Goal: Information Seeking & Learning: Find contact information

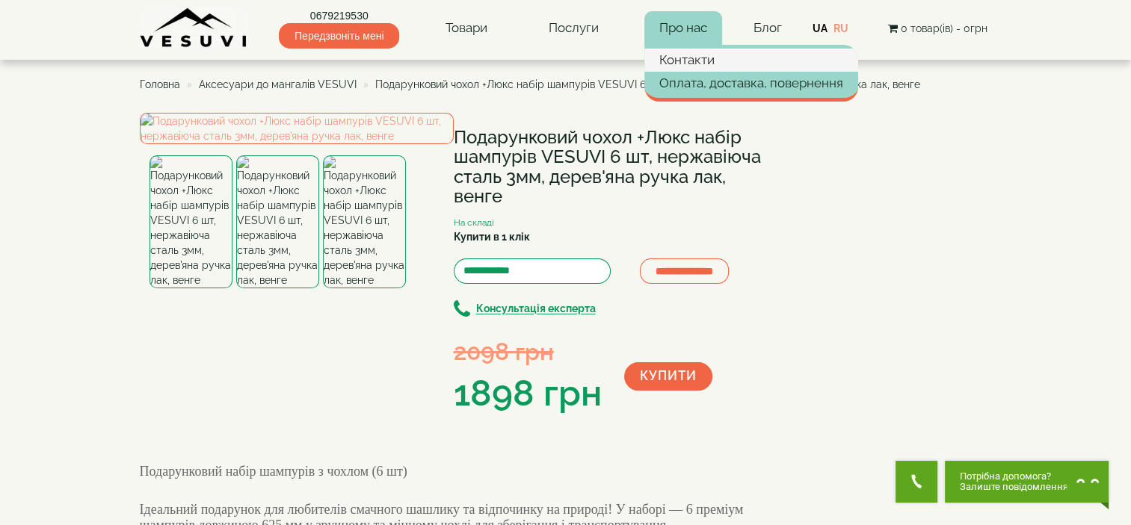
click at [692, 65] on link "Контакти" at bounding box center [751, 60] width 214 height 22
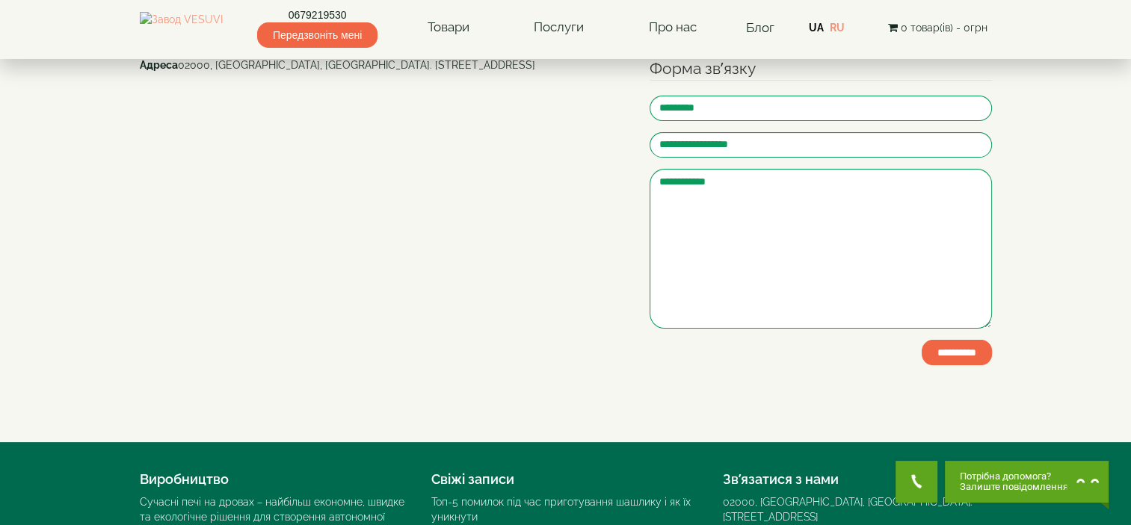
scroll to position [22, 0]
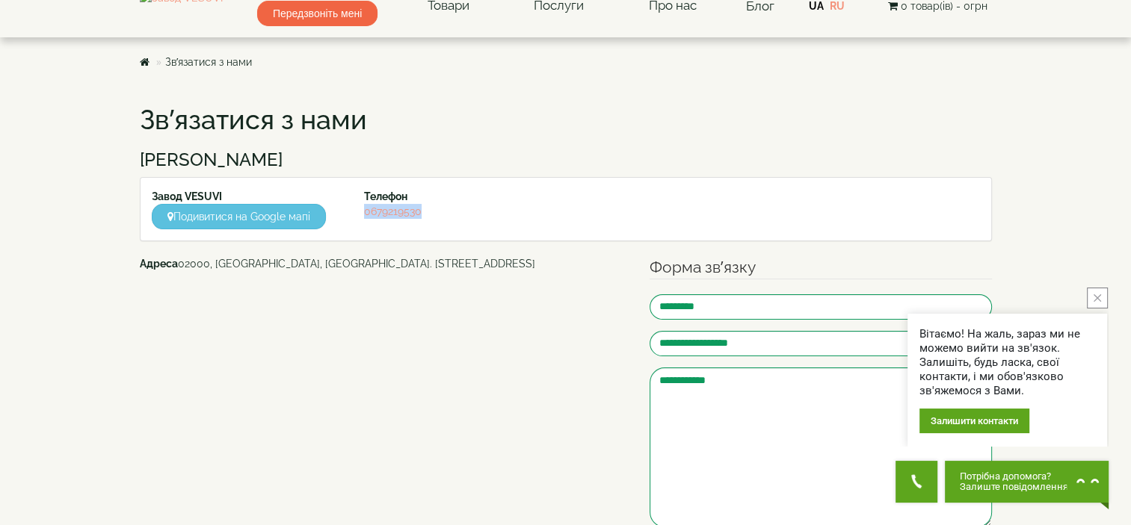
drag, startPoint x: 431, startPoint y: 211, endPoint x: 353, endPoint y: 215, distance: 77.8
click at [353, 215] on div "Телефон 0679219530" at bounding box center [459, 204] width 213 height 30
copy link "0679219530"
